Goal: Task Accomplishment & Management: Complete application form

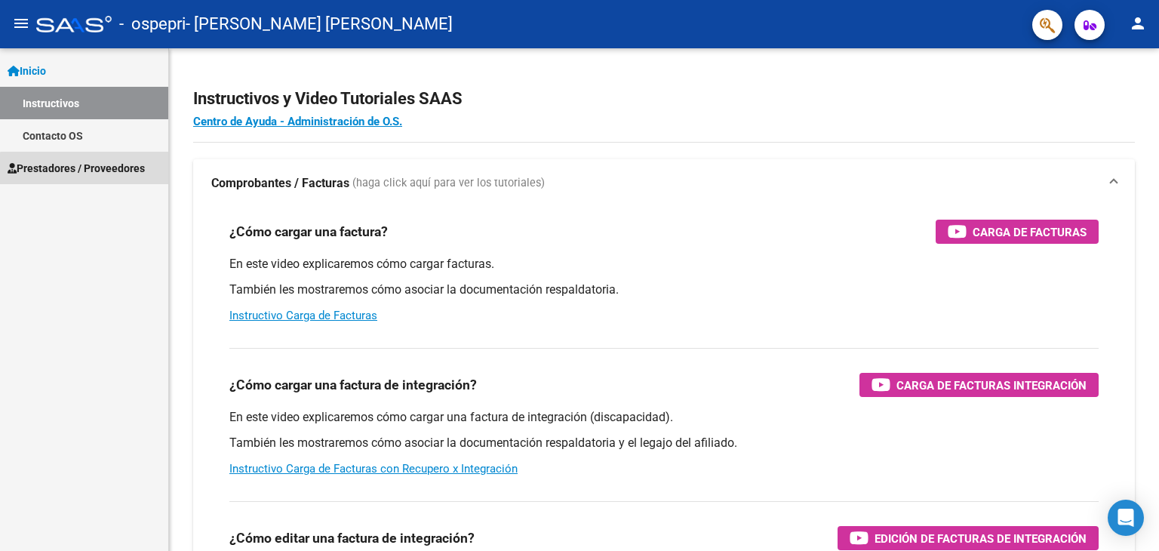
click at [93, 170] on span "Prestadores / Proveedores" at bounding box center [76, 168] width 137 height 17
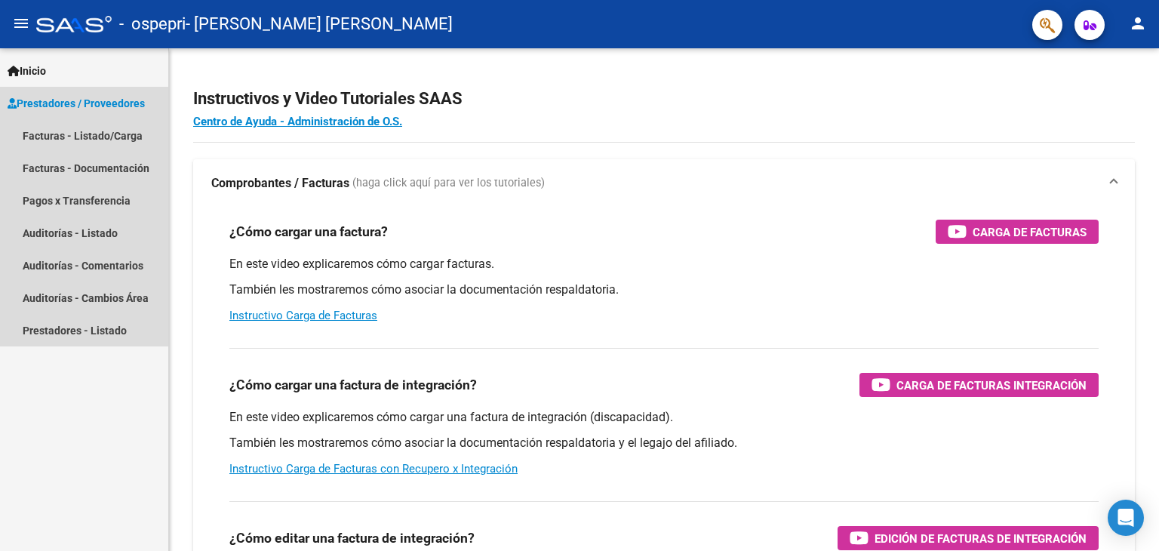
click at [97, 105] on span "Prestadores / Proveedores" at bounding box center [76, 103] width 137 height 17
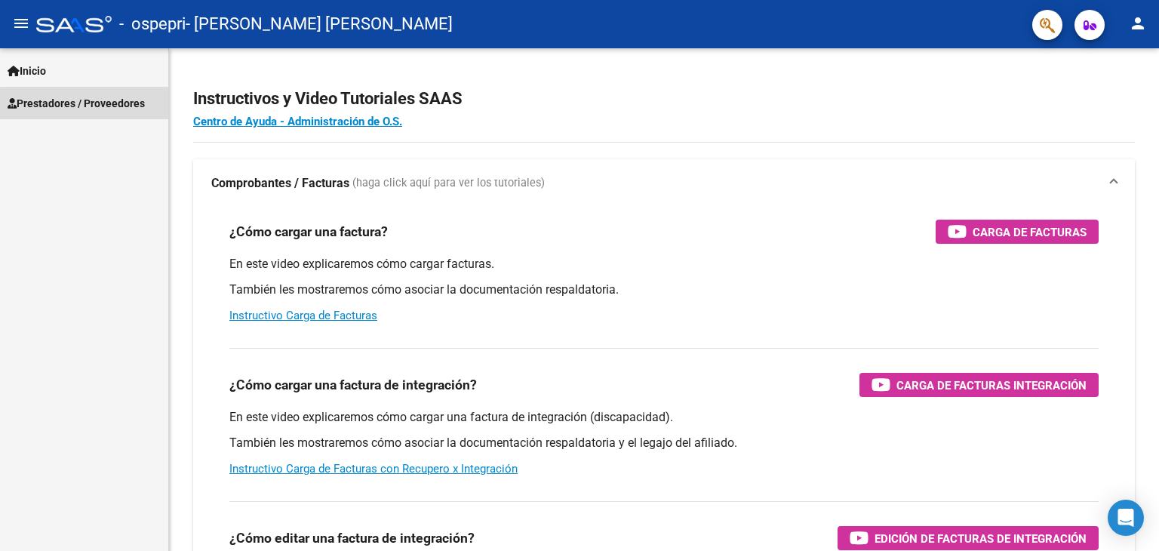
click at [97, 105] on span "Prestadores / Proveedores" at bounding box center [76, 103] width 137 height 17
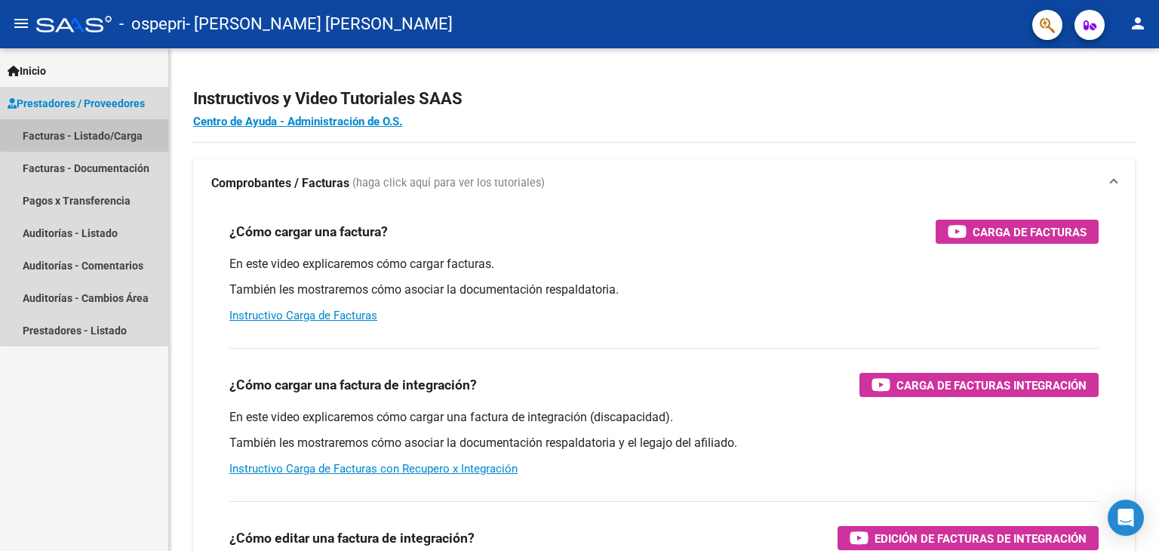
click at [100, 134] on link "Facturas - Listado/Carga" at bounding box center [84, 135] width 168 height 32
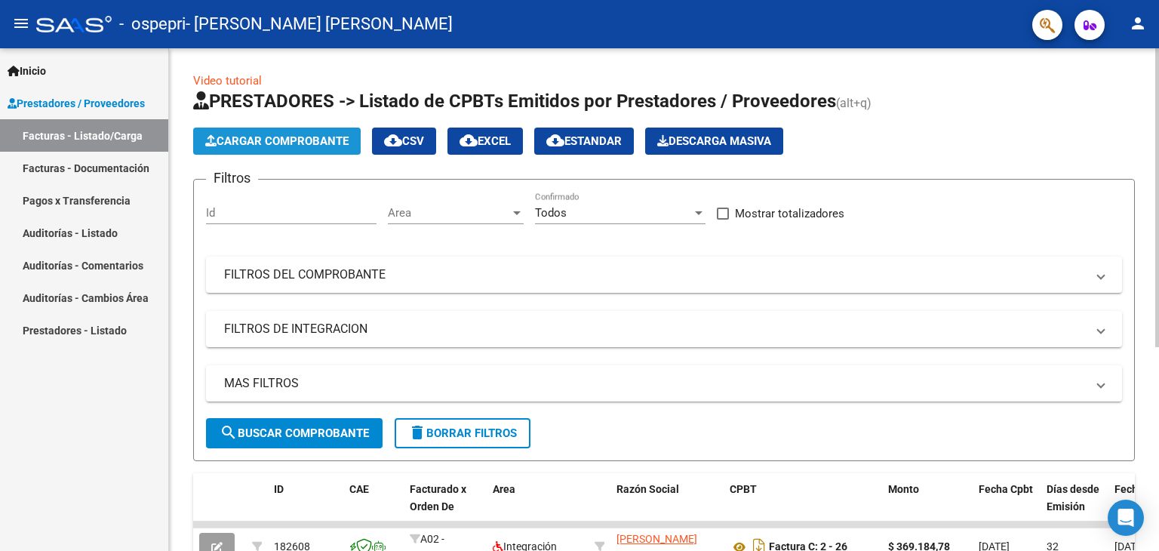
click at [247, 144] on span "Cargar Comprobante" at bounding box center [276, 141] width 143 height 14
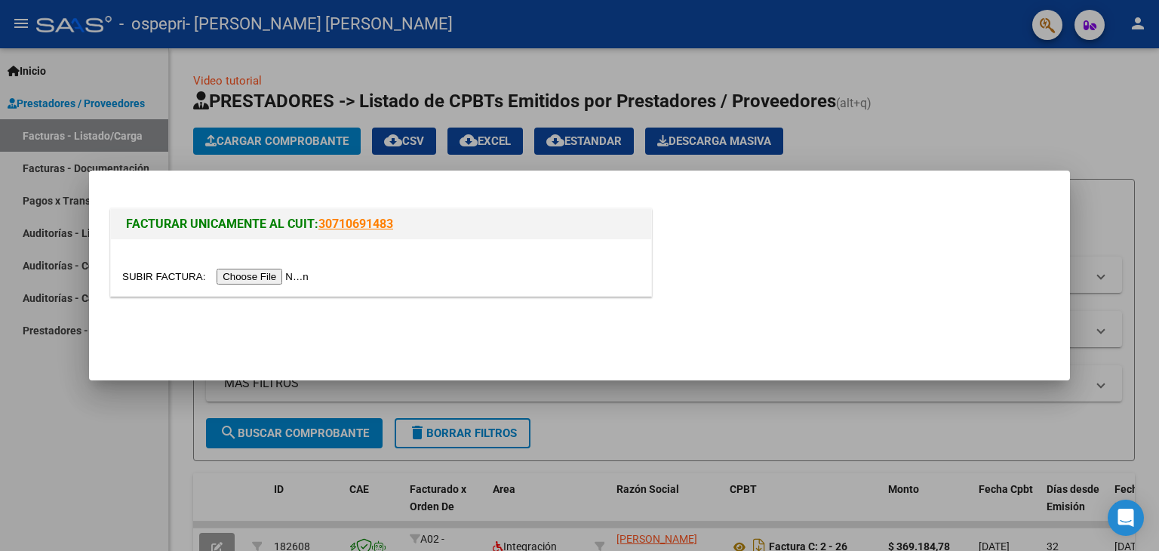
click at [254, 277] on input "file" at bounding box center [217, 277] width 191 height 16
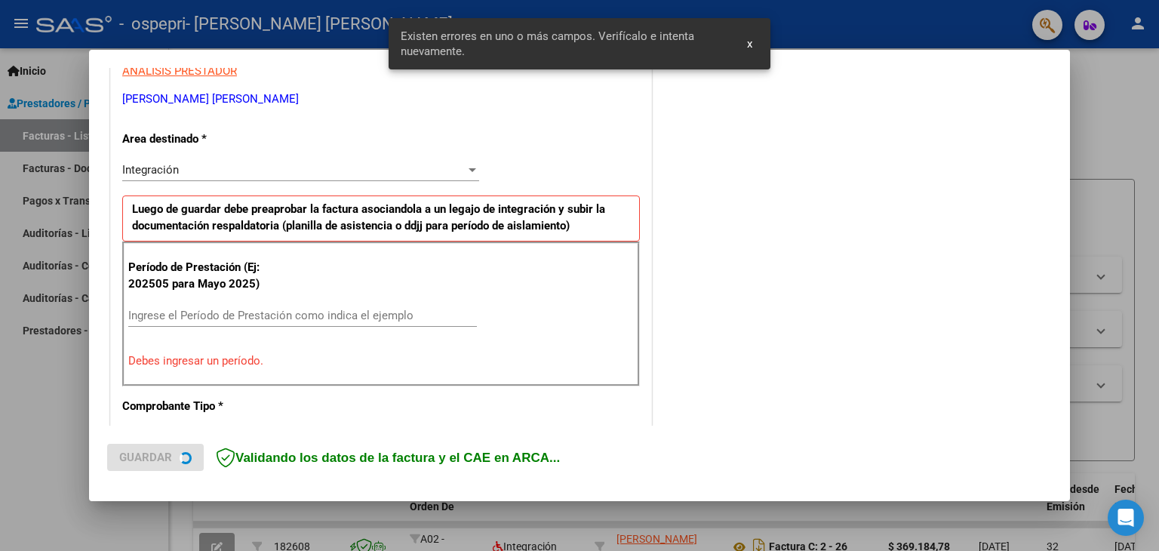
scroll to position [317, 0]
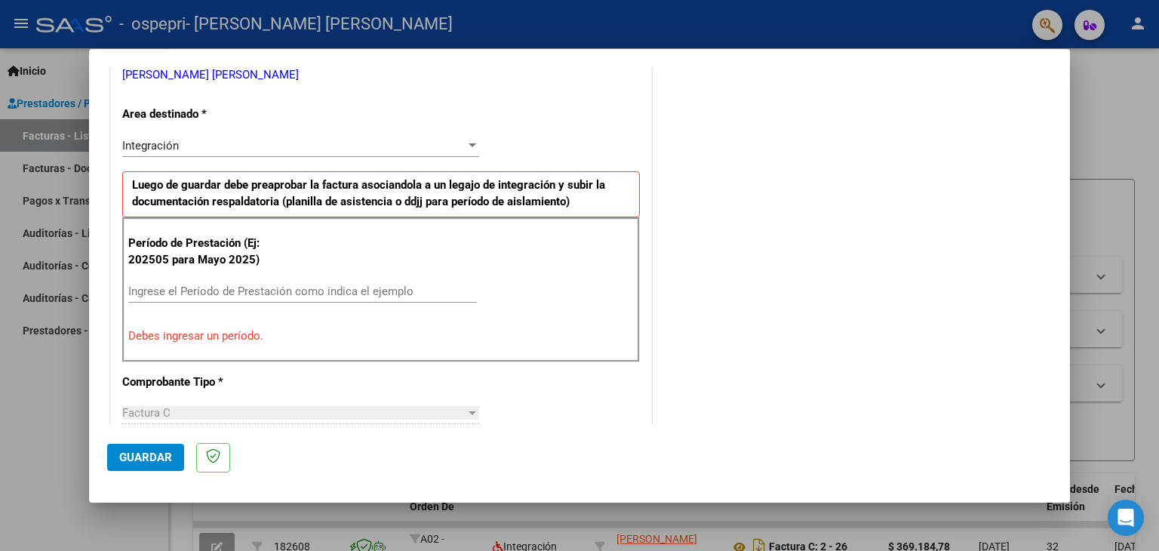
drag, startPoint x: 160, startPoint y: 286, endPoint x: 450, endPoint y: 265, distance: 290.5
click at [450, 265] on div "Período de Prestación (Ej: 202505 para [DATE]) Ingrese el Período de Prestación…" at bounding box center [381, 289] width 518 height 145
click at [156, 296] on input "Ingrese el Período de Prestación como indica el ejemplo" at bounding box center [302, 291] width 349 height 14
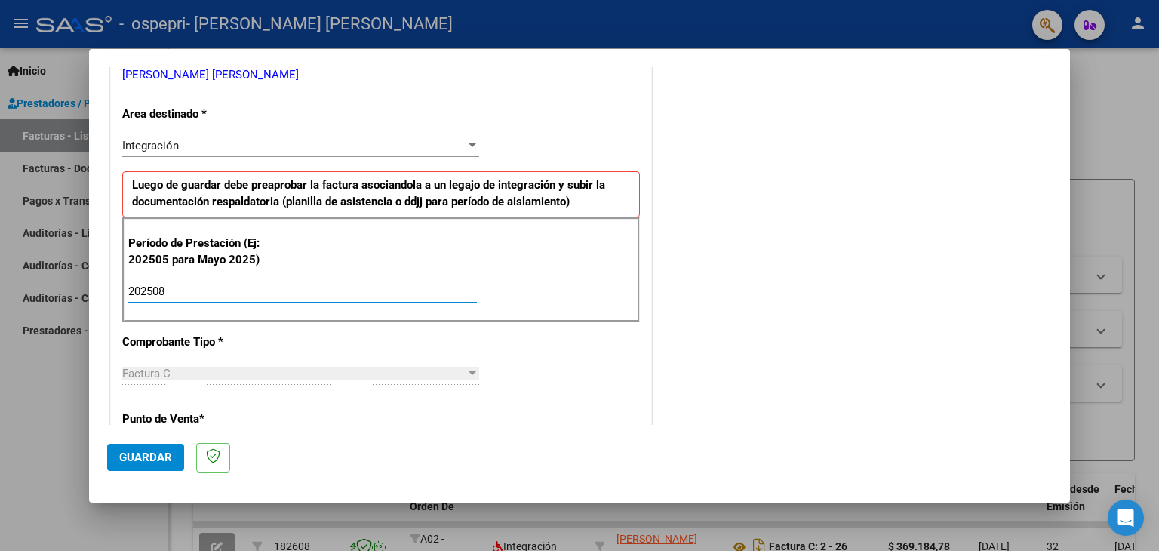
type input "202508"
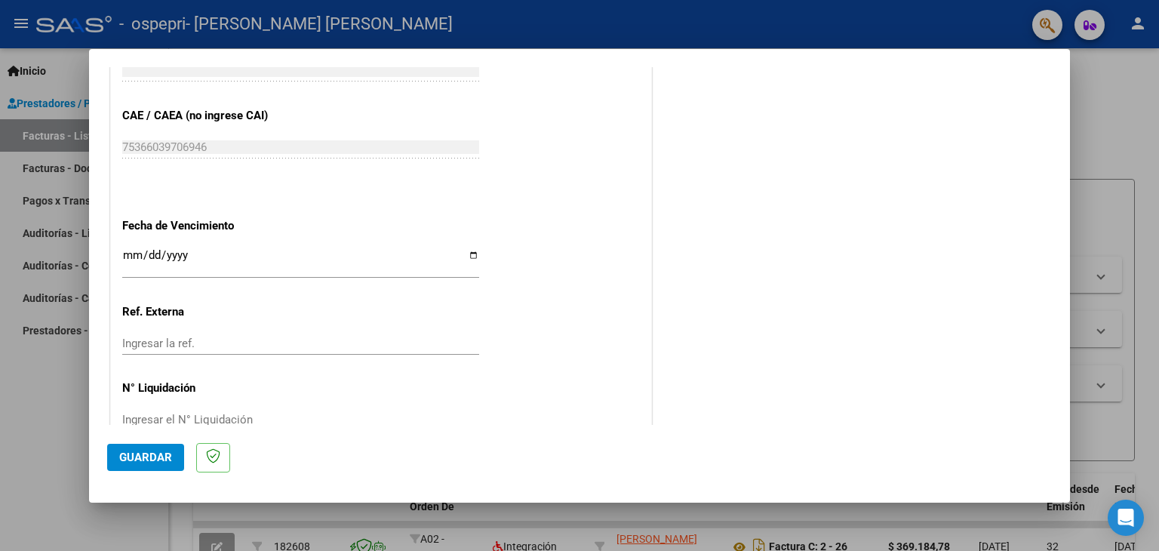
scroll to position [918, 0]
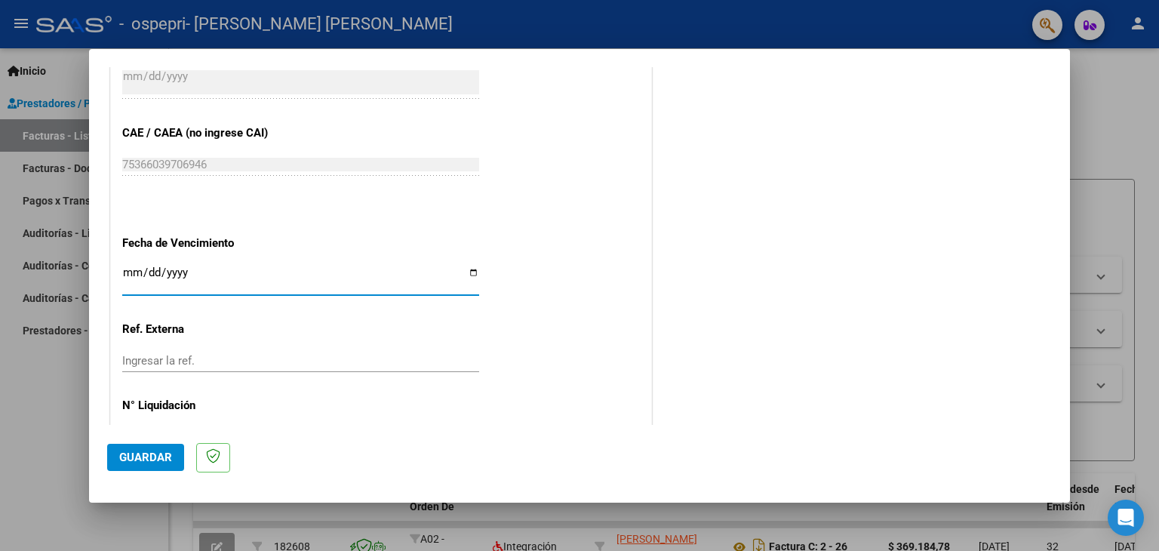
click at [123, 266] on input "Ingresar la fecha" at bounding box center [300, 278] width 357 height 24
type input "[DATE]"
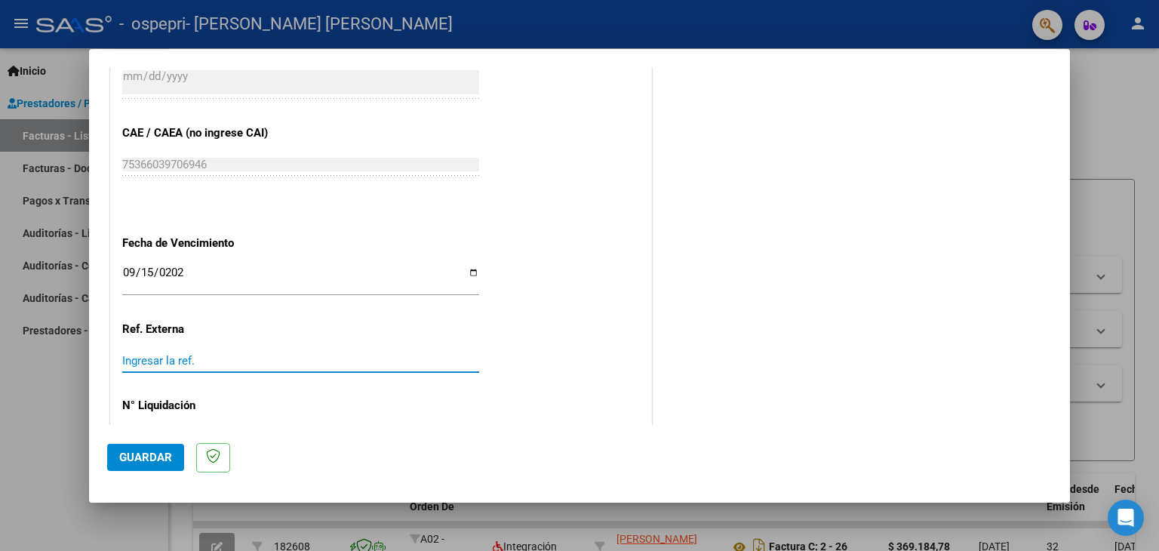
click at [148, 354] on input "Ingresar la ref." at bounding box center [300, 361] width 357 height 14
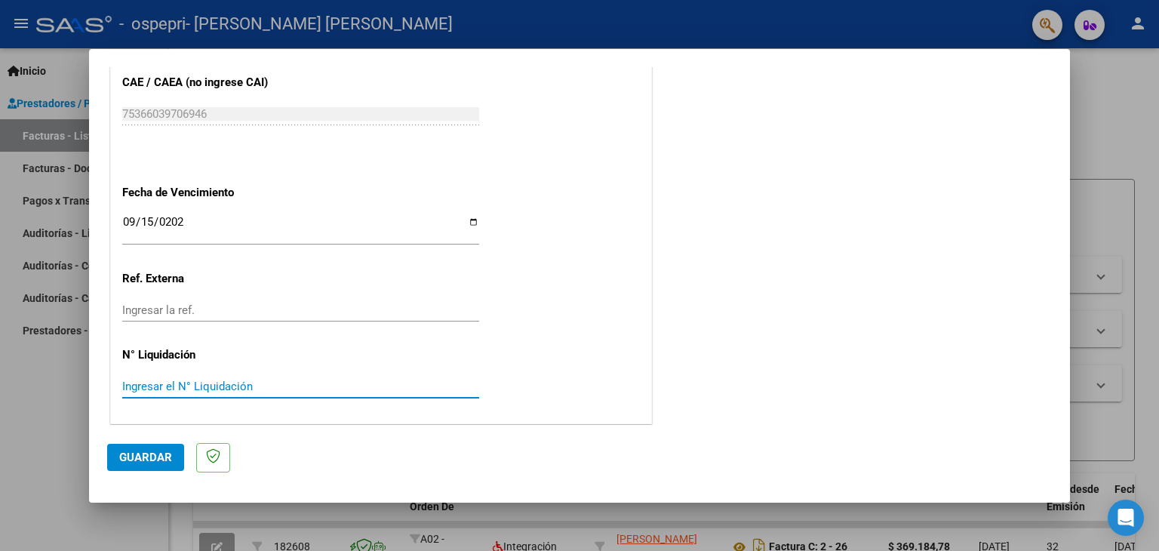
click at [273, 383] on input "Ingresar el N° Liquidación" at bounding box center [300, 387] width 357 height 14
click at [143, 460] on span "Guardar" at bounding box center [145, 457] width 53 height 14
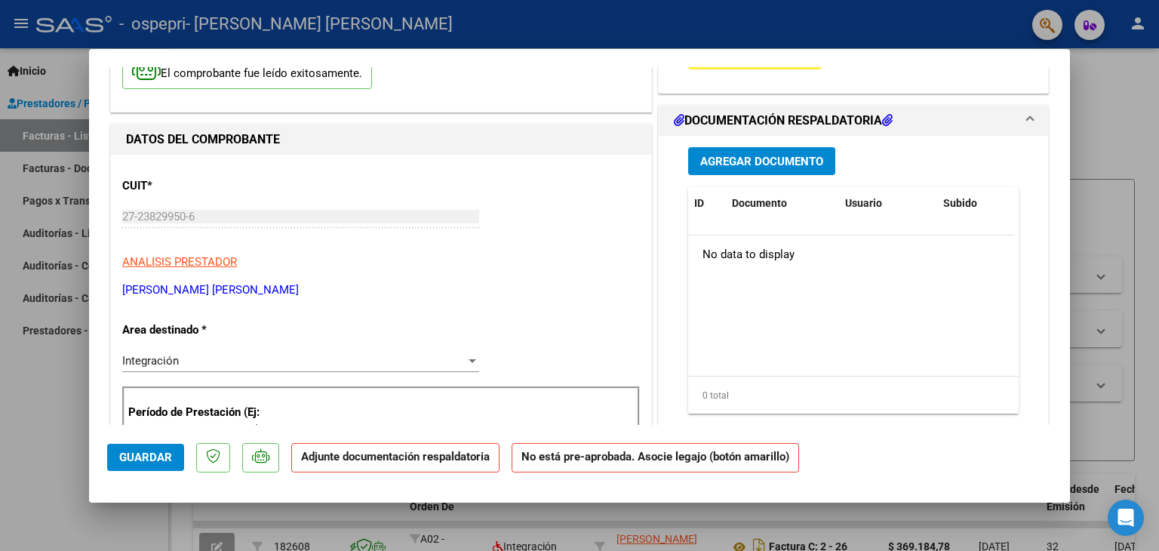
scroll to position [133, 0]
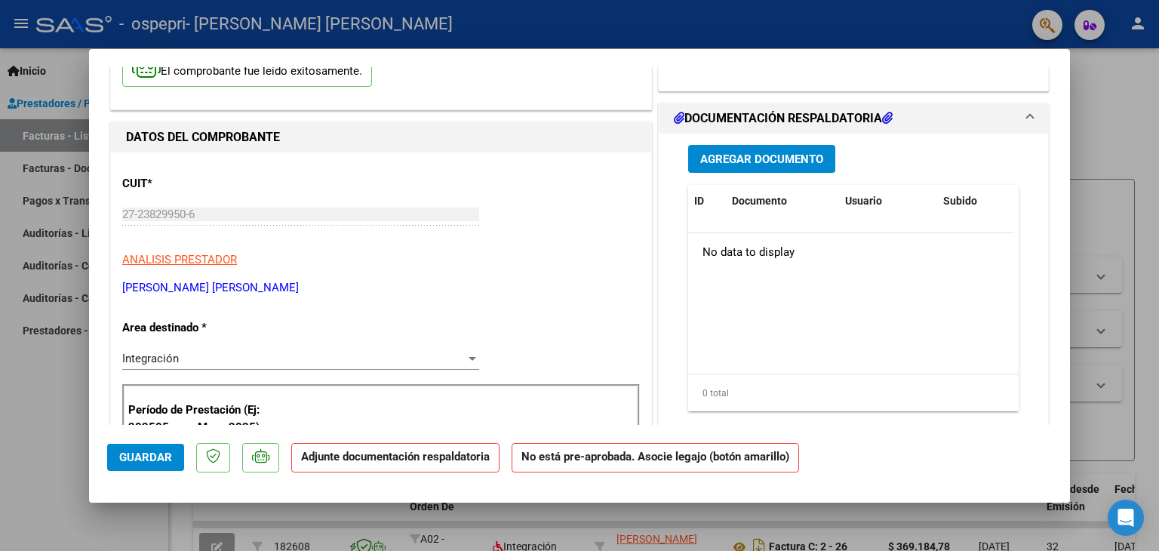
click at [702, 257] on div "No data to display" at bounding box center [850, 252] width 325 height 38
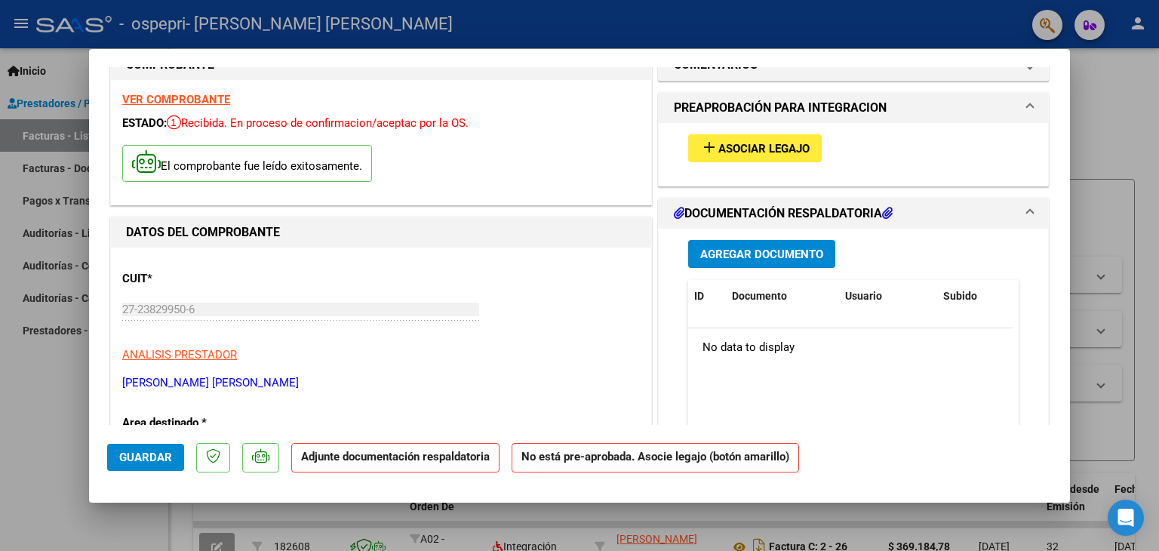
scroll to position [0, 0]
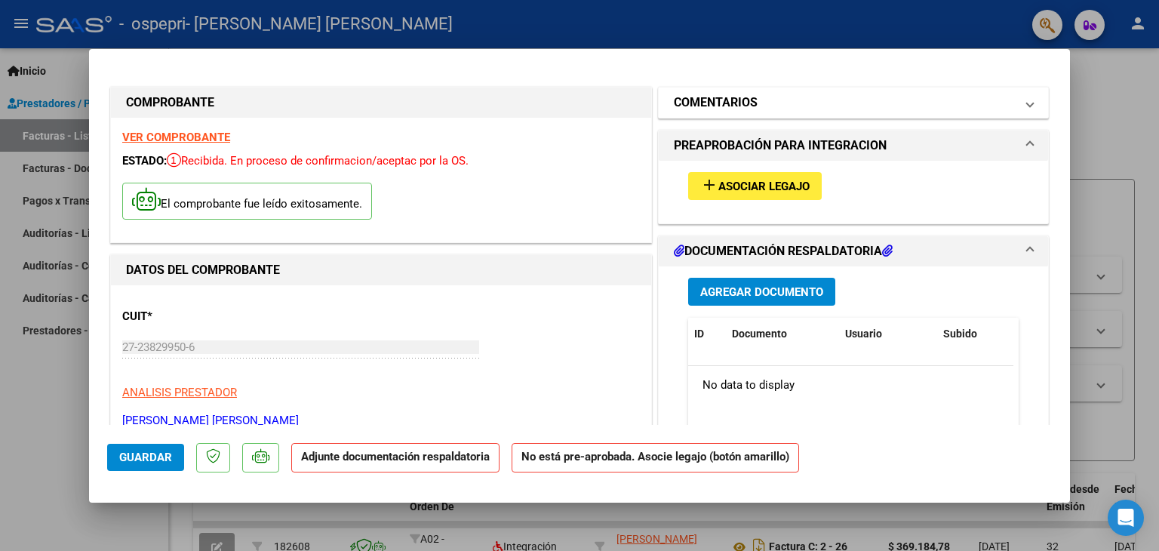
click at [1027, 103] on span at bounding box center [1030, 103] width 6 height 18
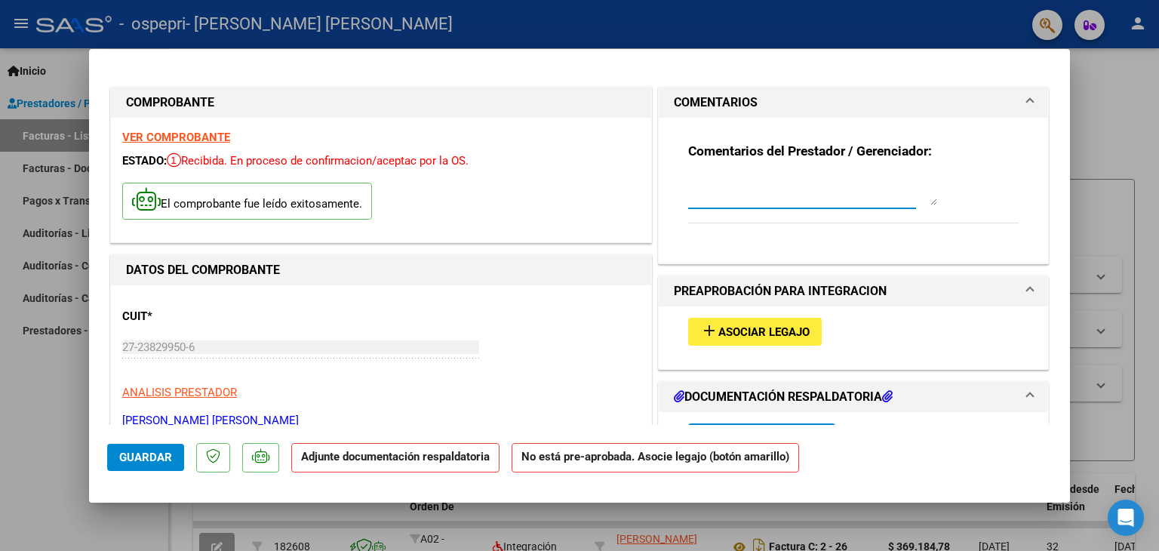
click at [742, 200] on textarea at bounding box center [812, 190] width 249 height 30
type textarea "POR UN INCONVENIENTE EN SISTEMA NO SE PUDO CARGAR EL NUMERO DE PRE LIQUIDACION …"
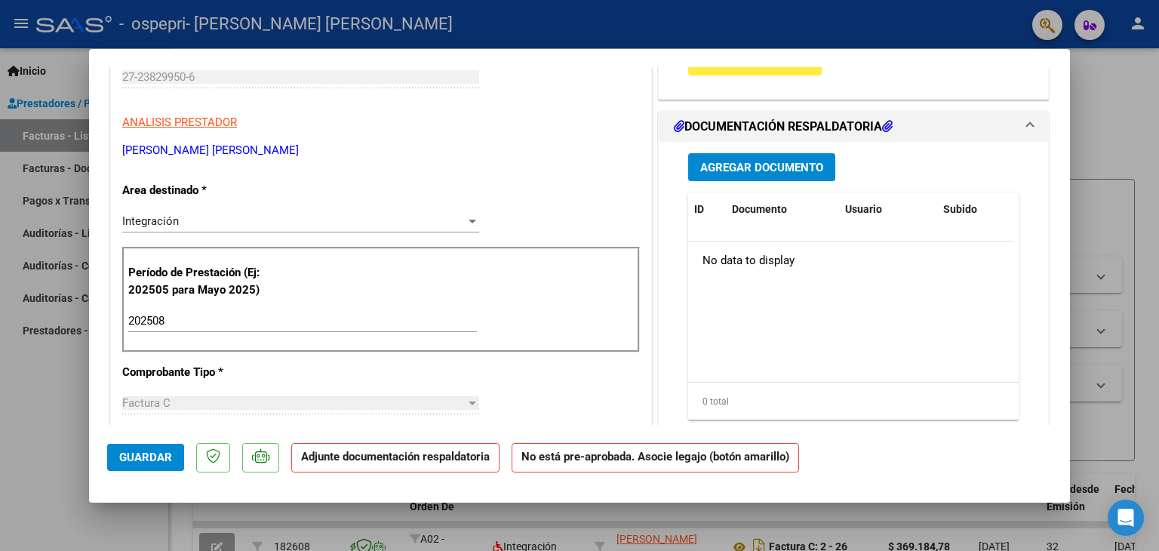
scroll to position [272, 0]
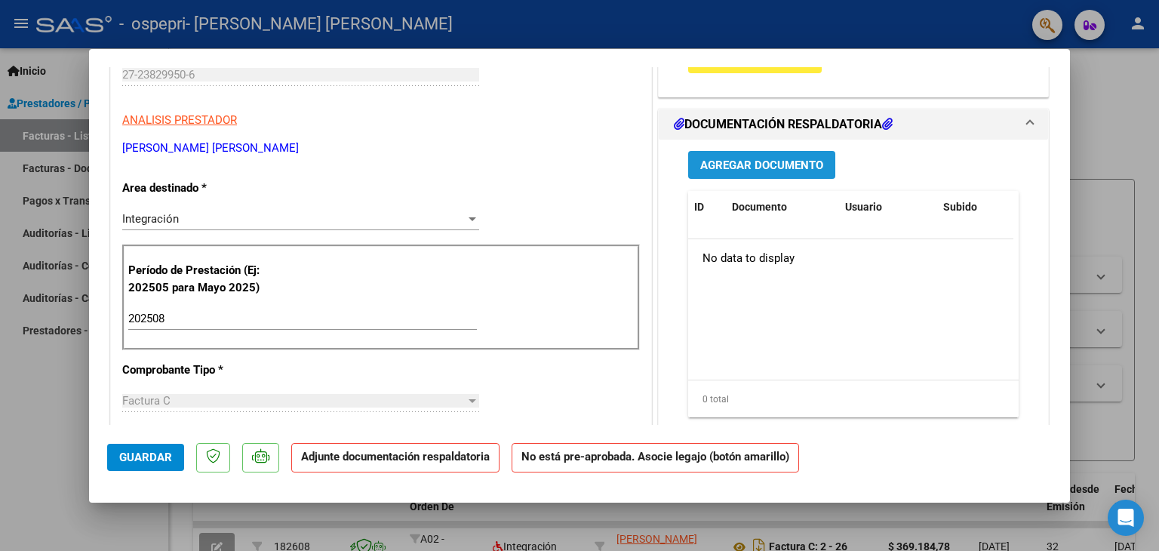
click at [742, 166] on span "Agregar Documento" at bounding box center [761, 165] width 123 height 14
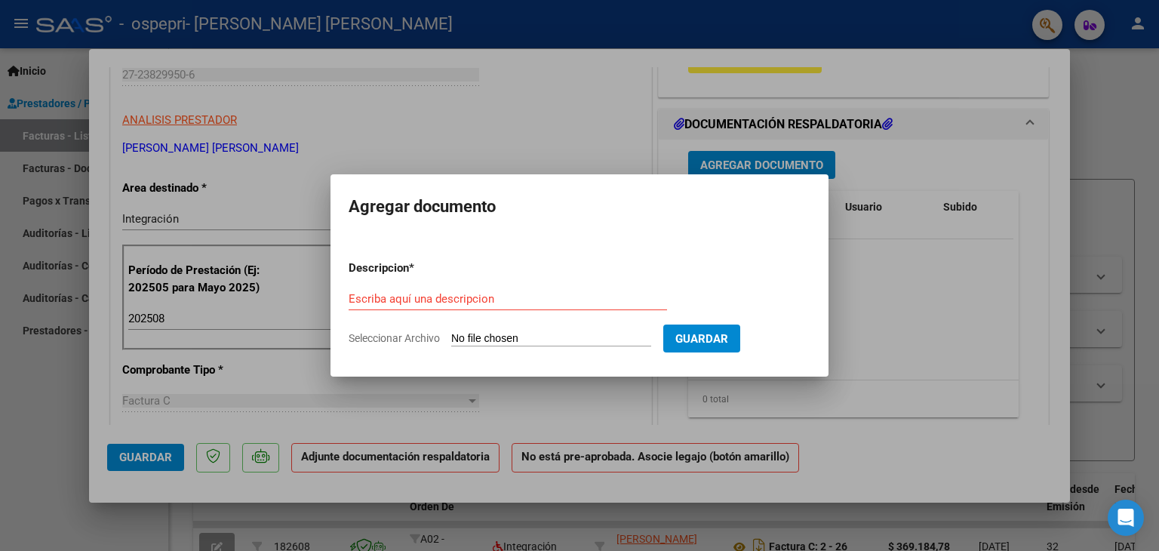
click at [881, 161] on div at bounding box center [579, 275] width 1159 height 551
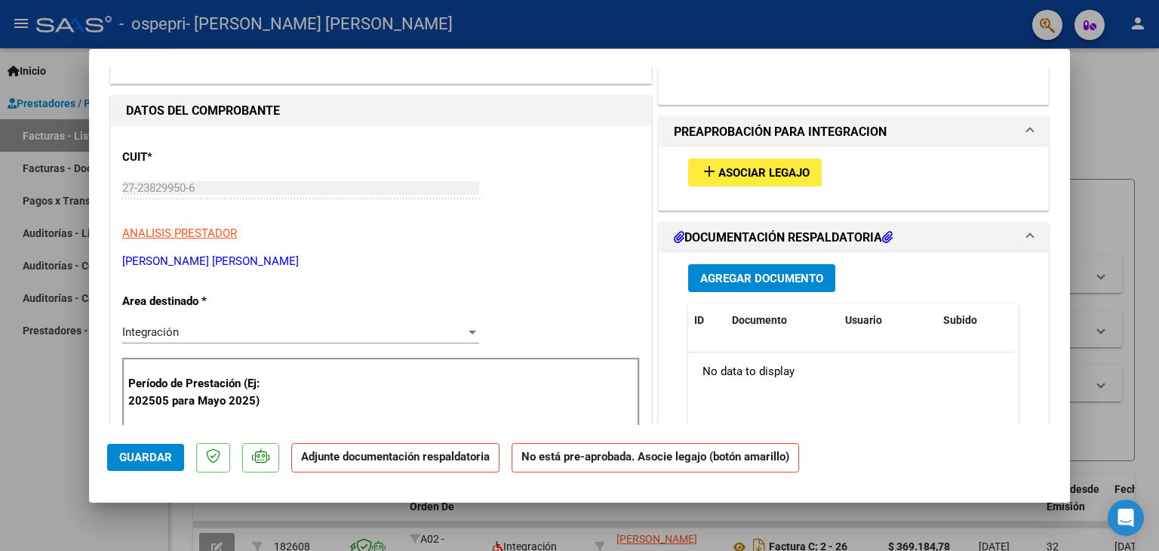
scroll to position [152, 0]
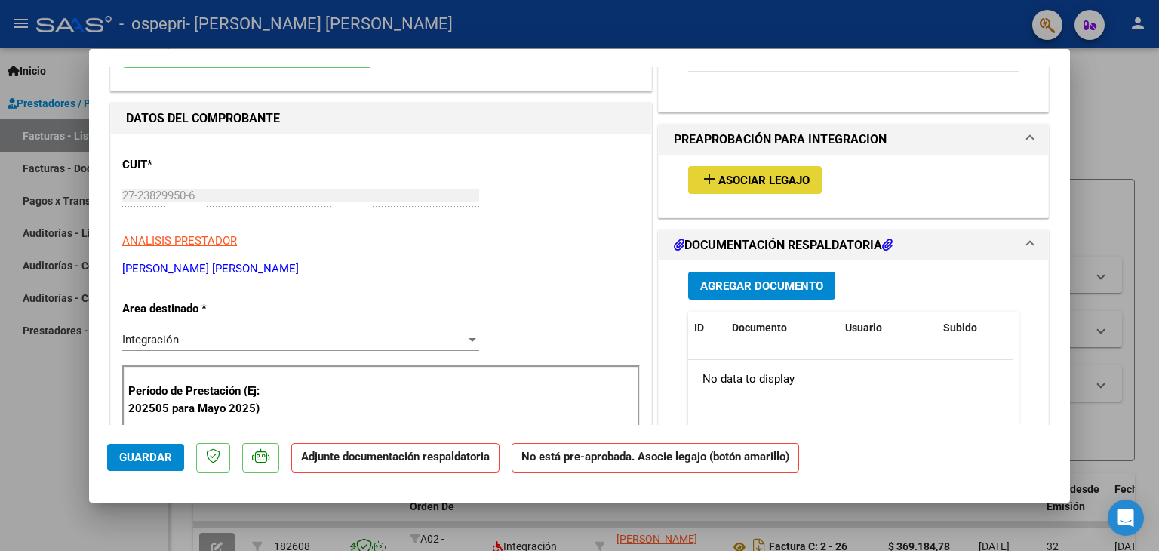
click at [751, 182] on span "Asociar Legajo" at bounding box center [763, 181] width 91 height 14
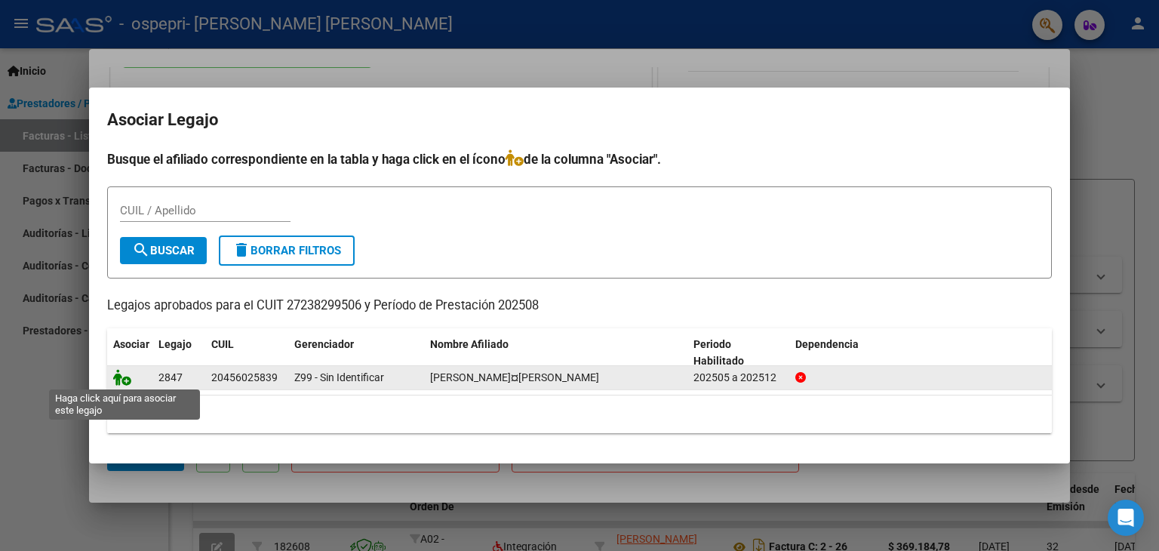
click at [125, 373] on icon at bounding box center [122, 377] width 18 height 17
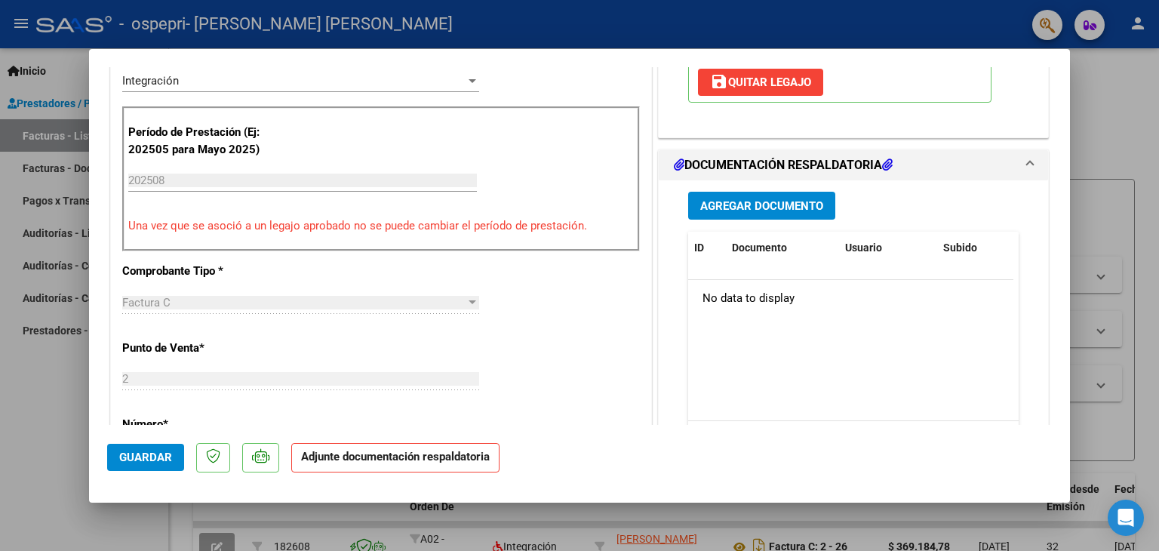
scroll to position [415, 0]
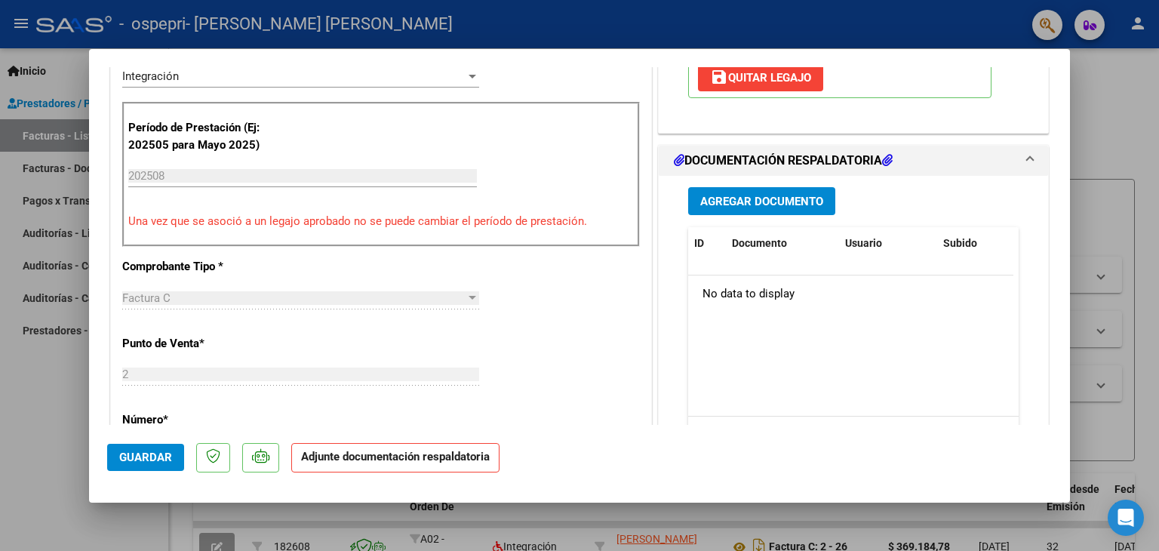
click at [776, 198] on span "Agregar Documento" at bounding box center [761, 202] width 123 height 14
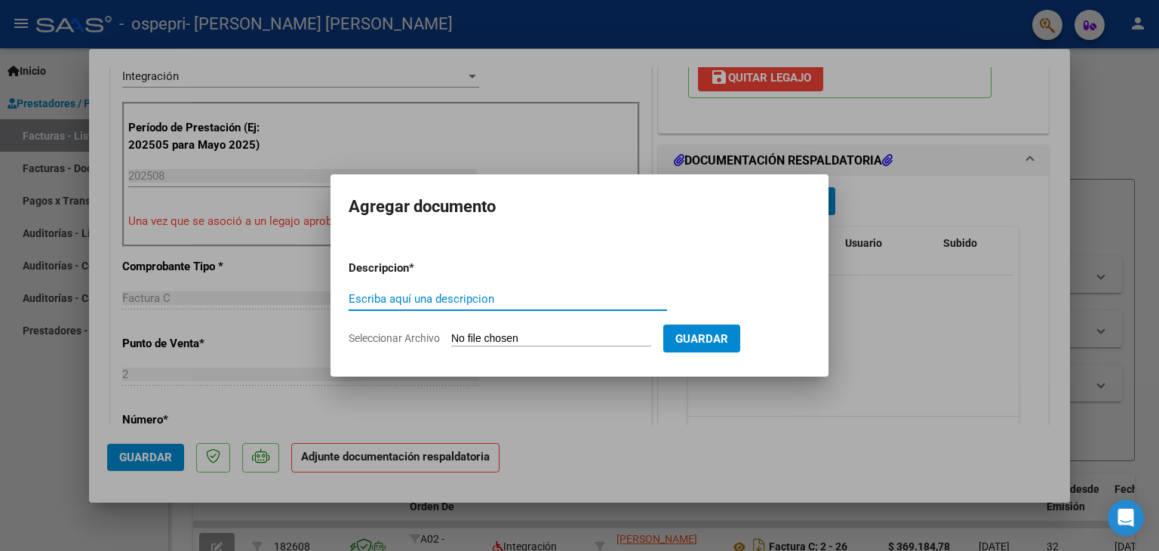
click at [355, 302] on input "Escriba aquí una descripcion" at bounding box center [508, 299] width 318 height 14
type input "o"
type input "p"
type input "Planilla asistencia MES AGOSTO"
click at [592, 343] on input "Seleccionar Archivo" at bounding box center [551, 339] width 200 height 14
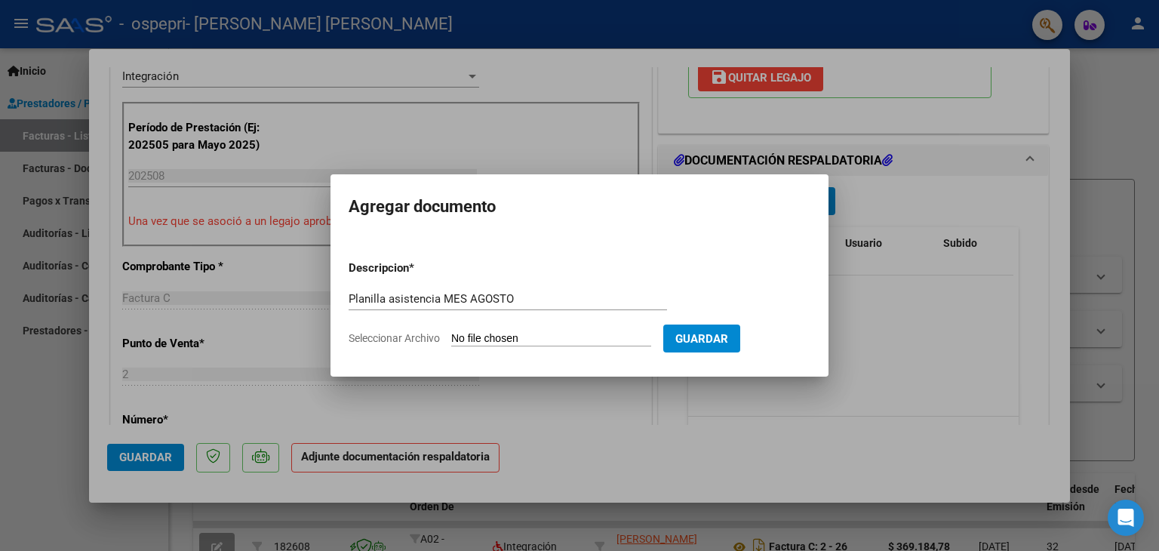
type input "C:\fakepath\Asistencia [PERSON_NAME] [PERSON_NAME][DATE].pdf"
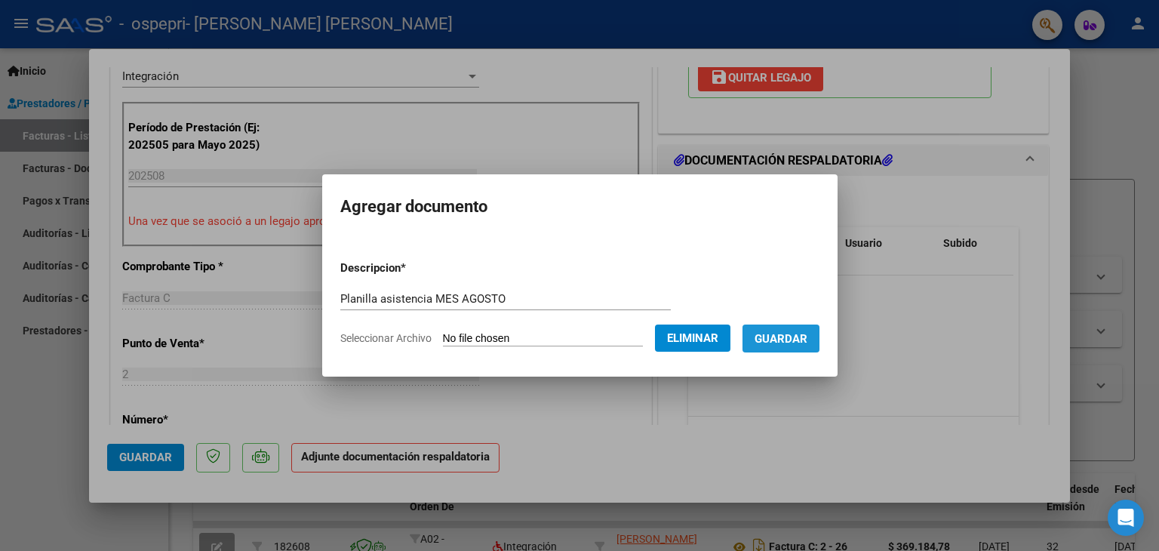
click at [791, 347] on button "Guardar" at bounding box center [780, 338] width 77 height 28
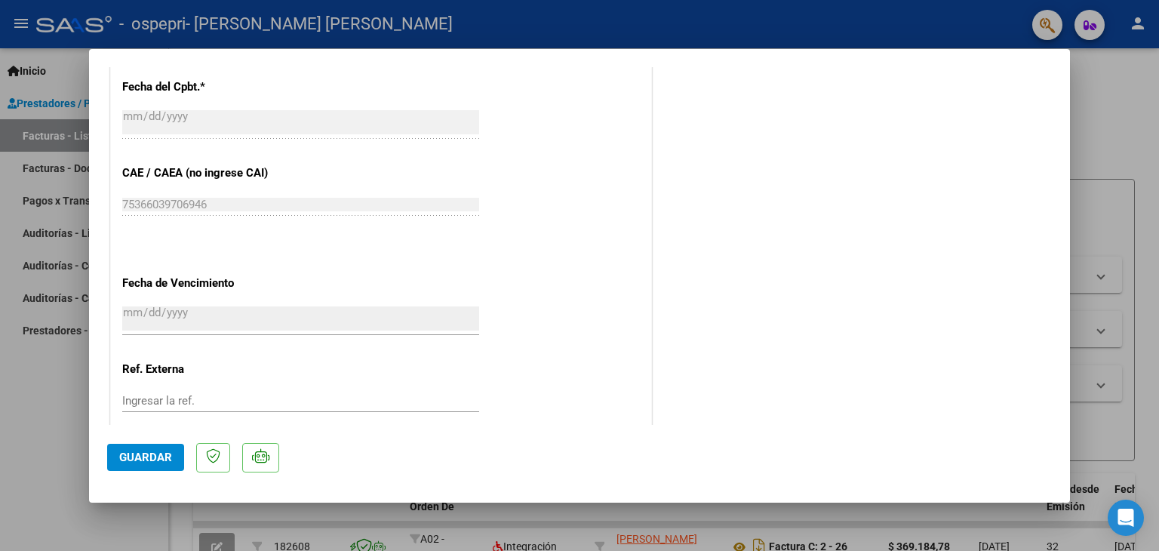
scroll to position [991, 0]
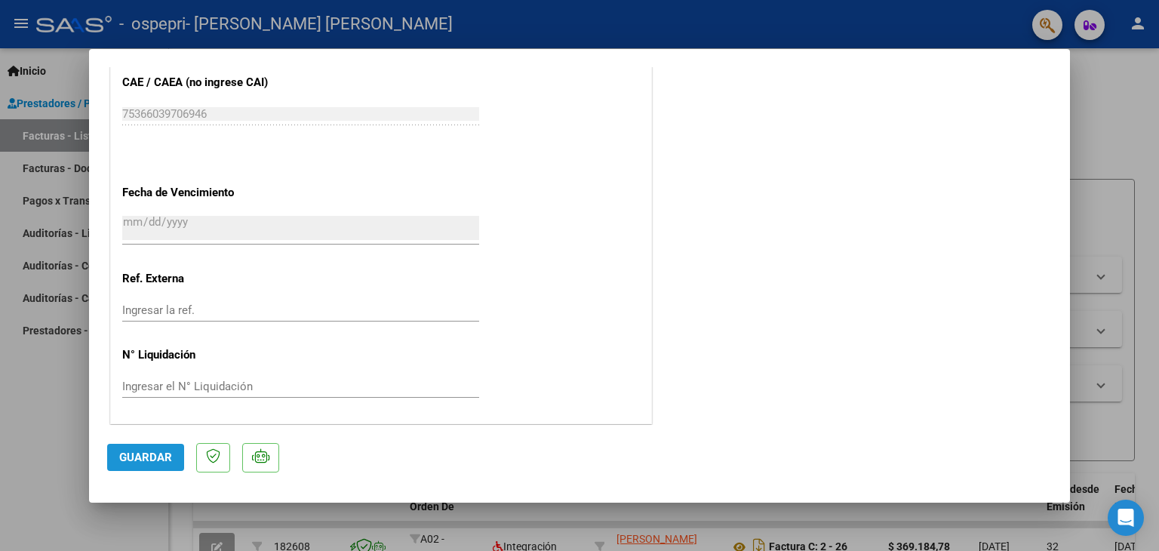
click at [133, 456] on span "Guardar" at bounding box center [145, 457] width 53 height 14
click at [148, 459] on span "Guardar" at bounding box center [145, 457] width 53 height 14
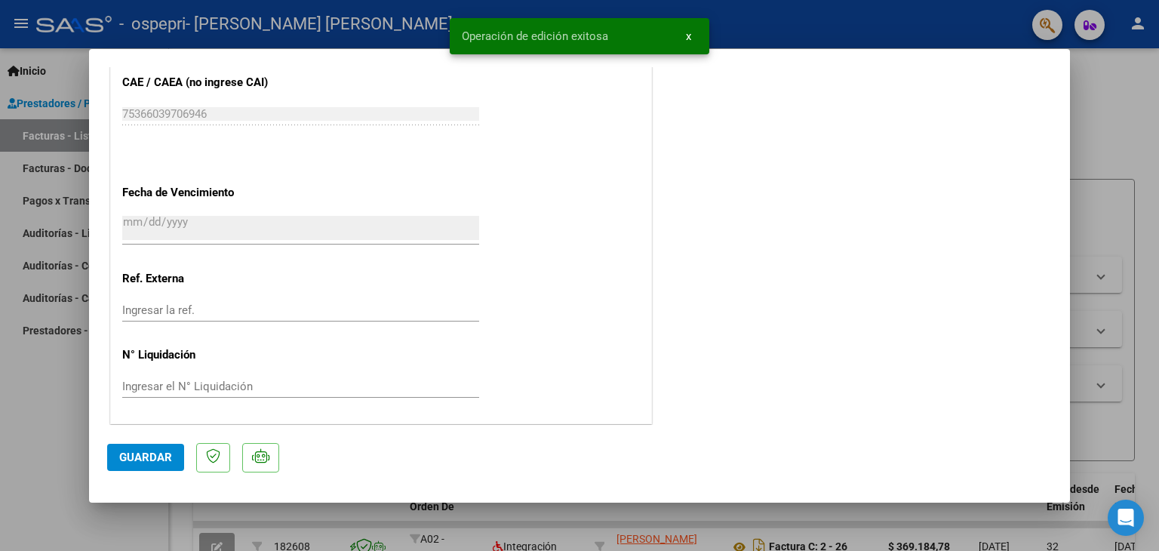
click at [1124, 76] on div at bounding box center [579, 275] width 1159 height 551
type input "$ 0,00"
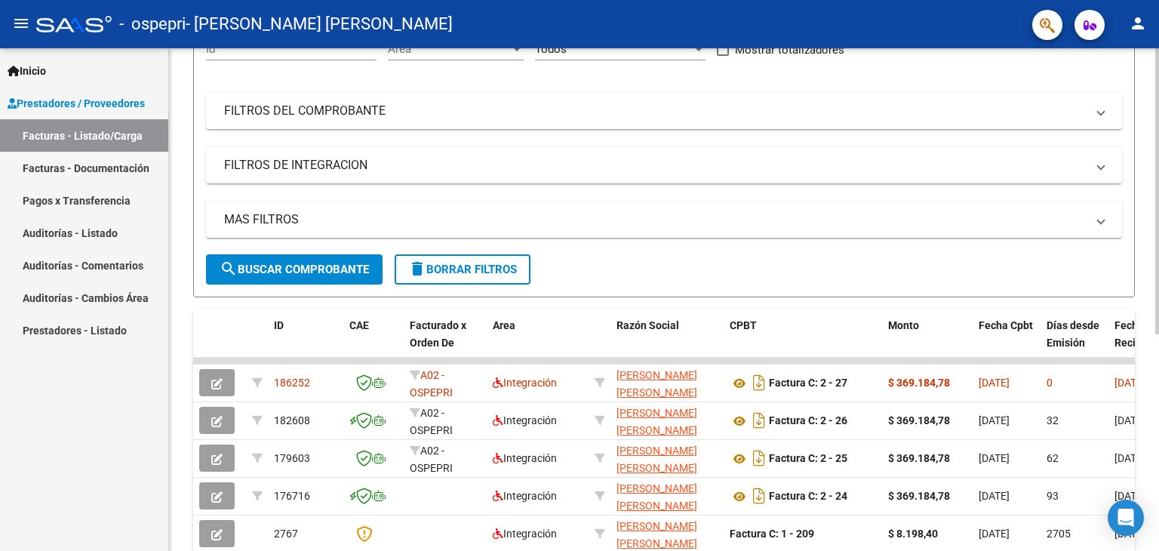
scroll to position [165, 0]
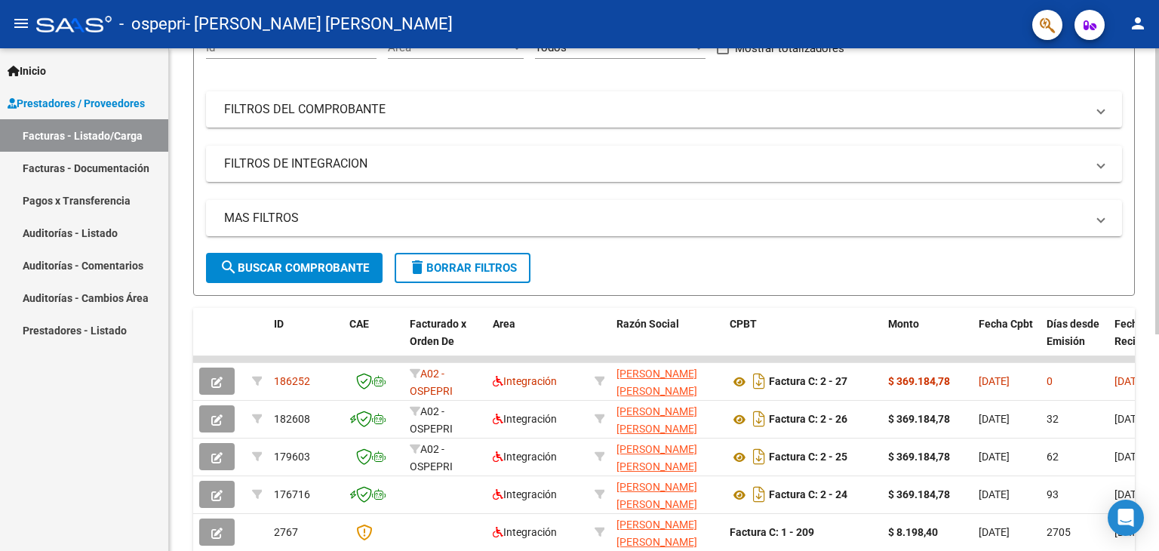
click at [1158, 284] on div at bounding box center [1157, 288] width 4 height 286
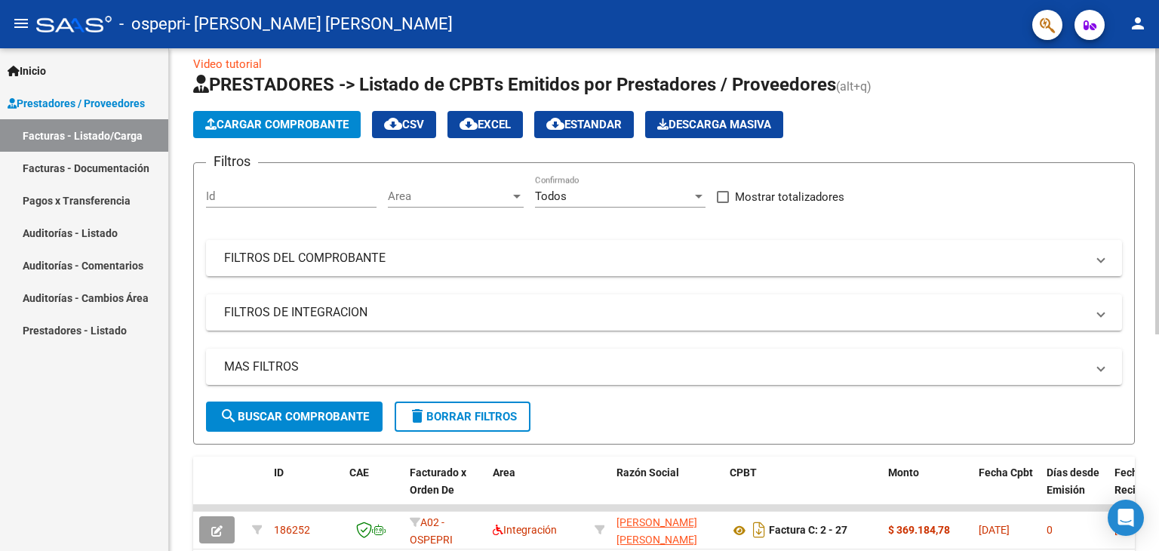
scroll to position [0, 0]
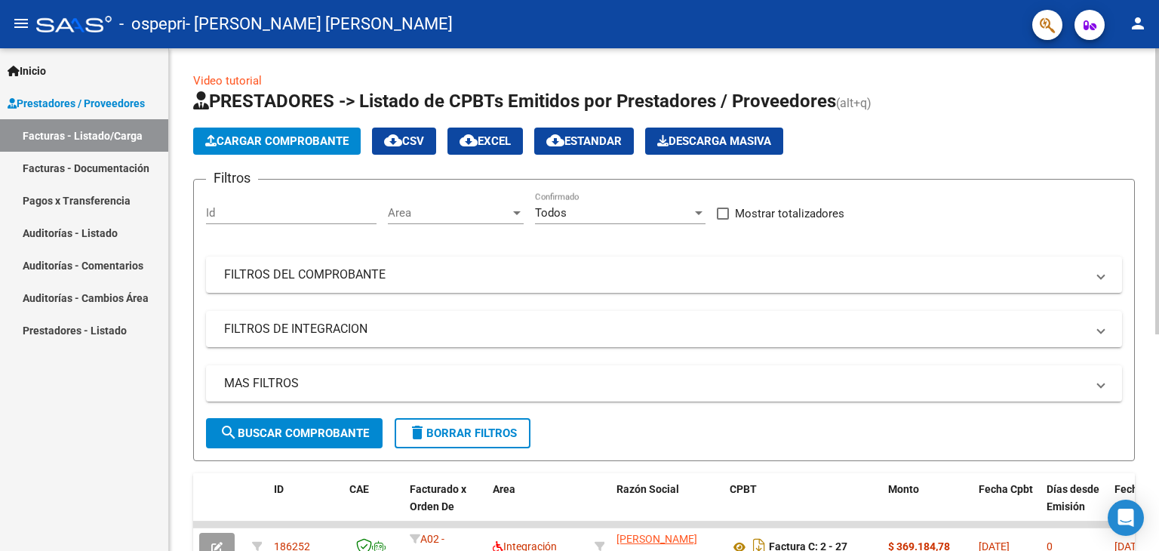
click at [1158, 192] on div at bounding box center [1157, 191] width 4 height 286
click at [1141, 25] on mat-icon "person" at bounding box center [1138, 23] width 18 height 18
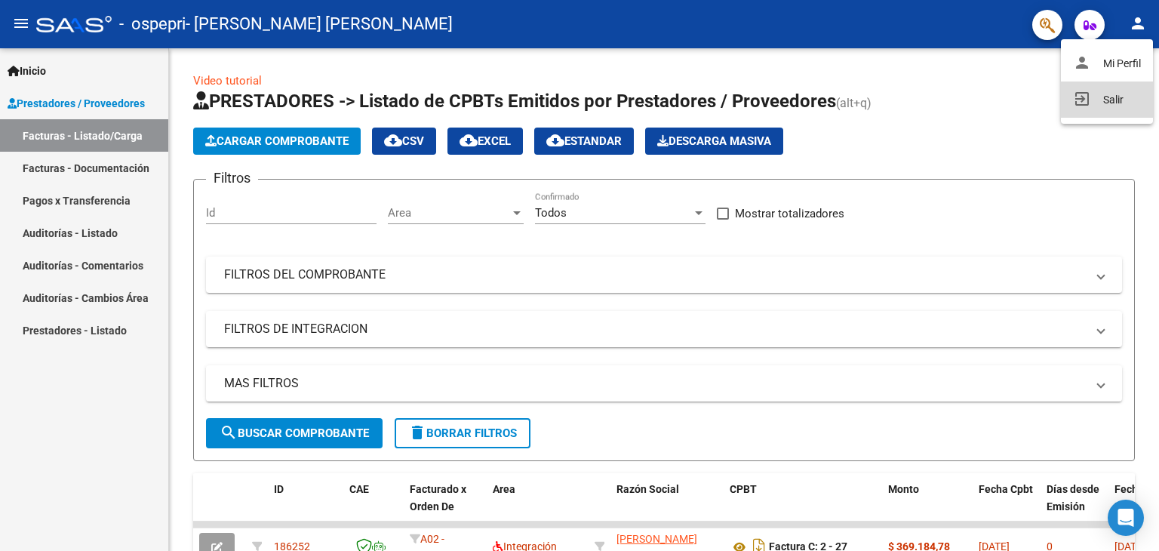
click at [1109, 106] on button "exit_to_app Salir" at bounding box center [1107, 99] width 92 height 36
